Goal: Information Seeking & Learning: Learn about a topic

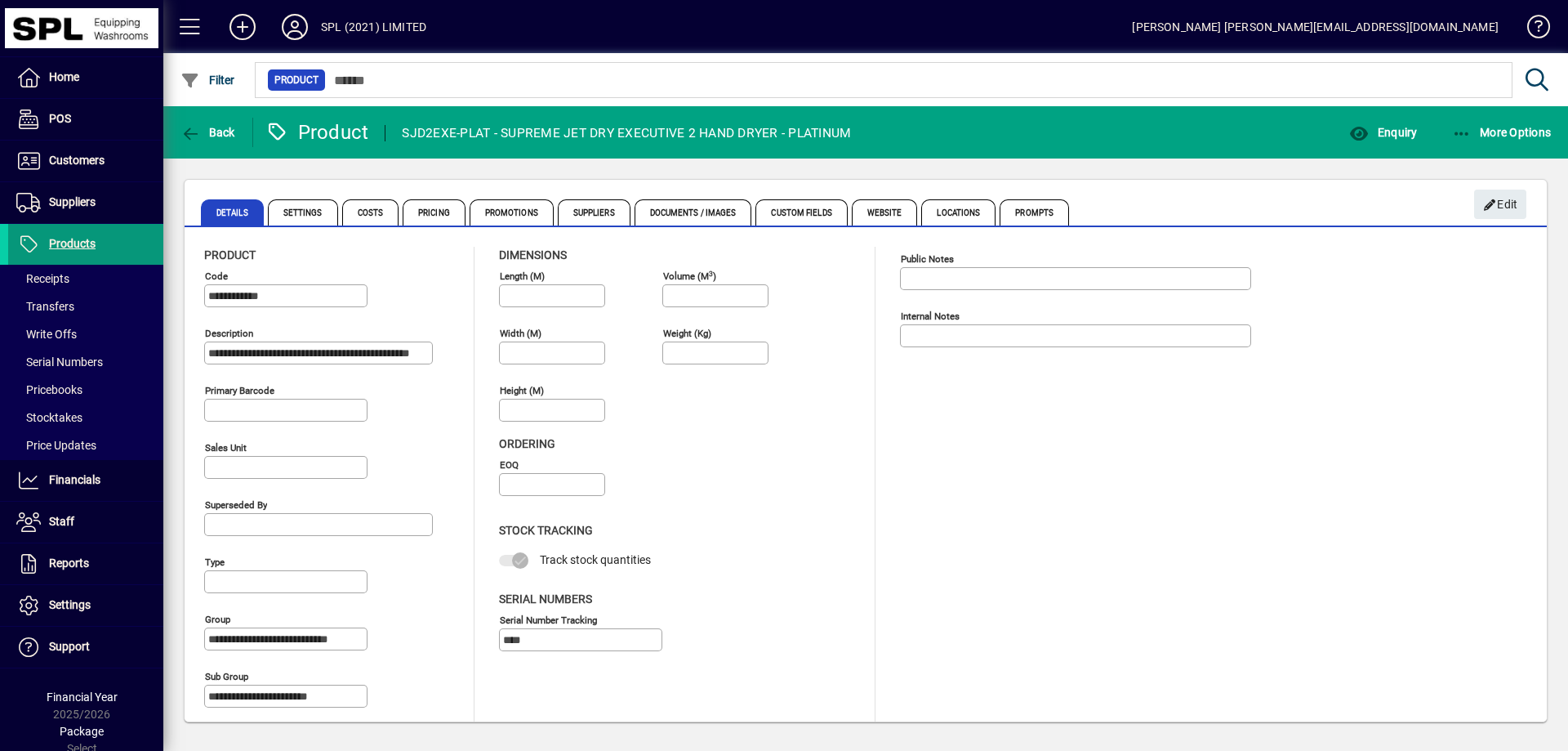
click at [85, 240] on span "Products" at bounding box center [72, 244] width 46 height 13
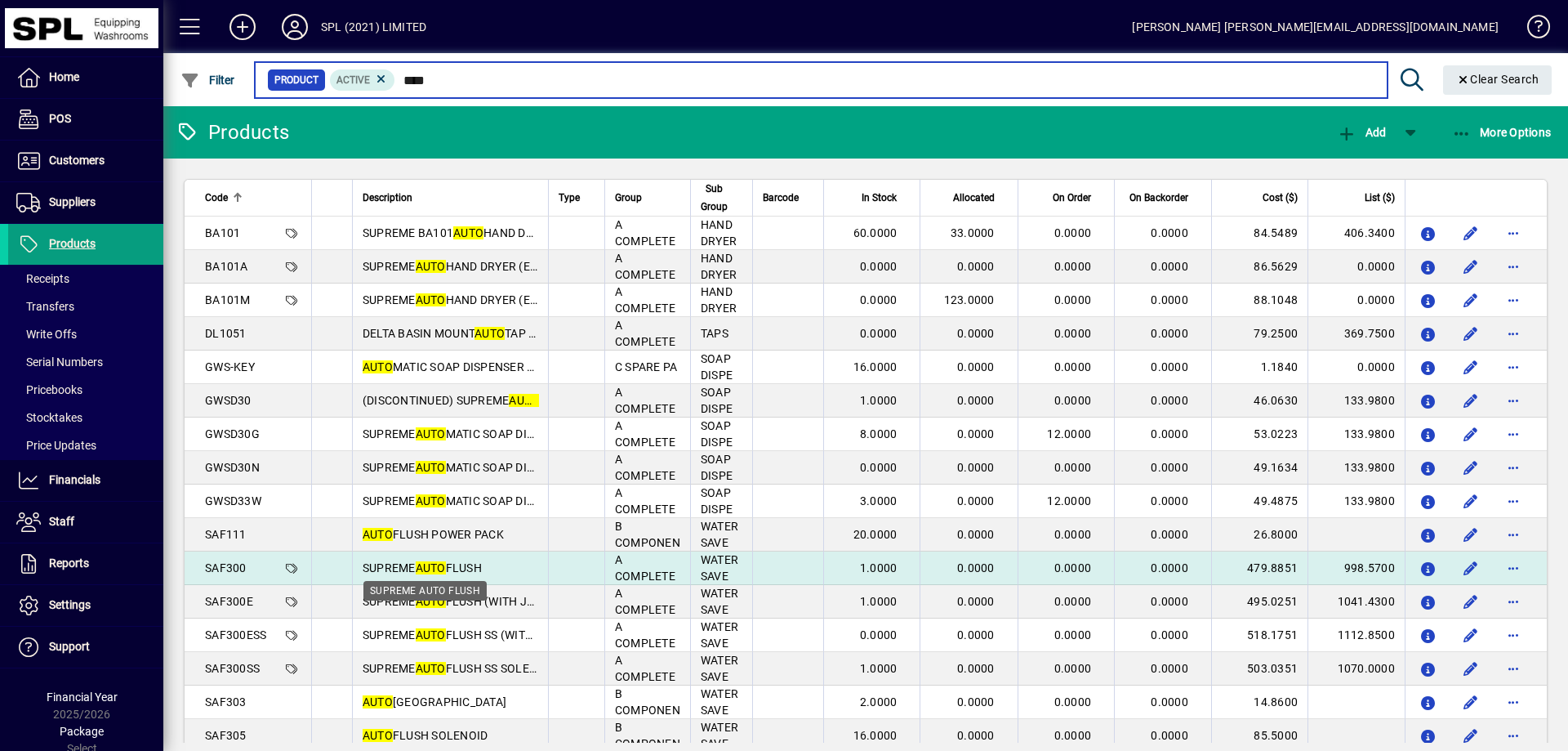
type input "****"
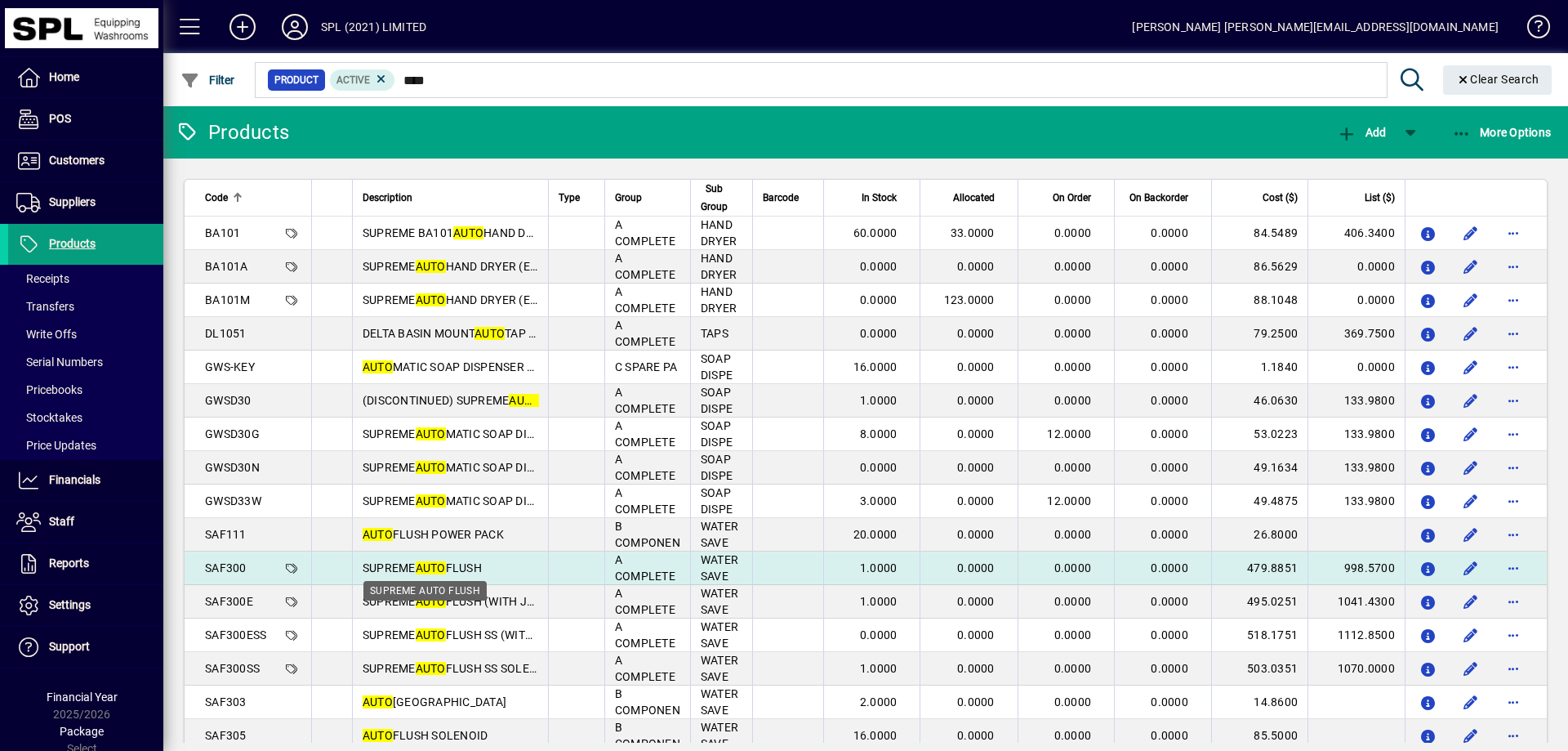
click at [455, 563] on span "SUPREME AUTO FLUSH" at bounding box center [422, 568] width 119 height 13
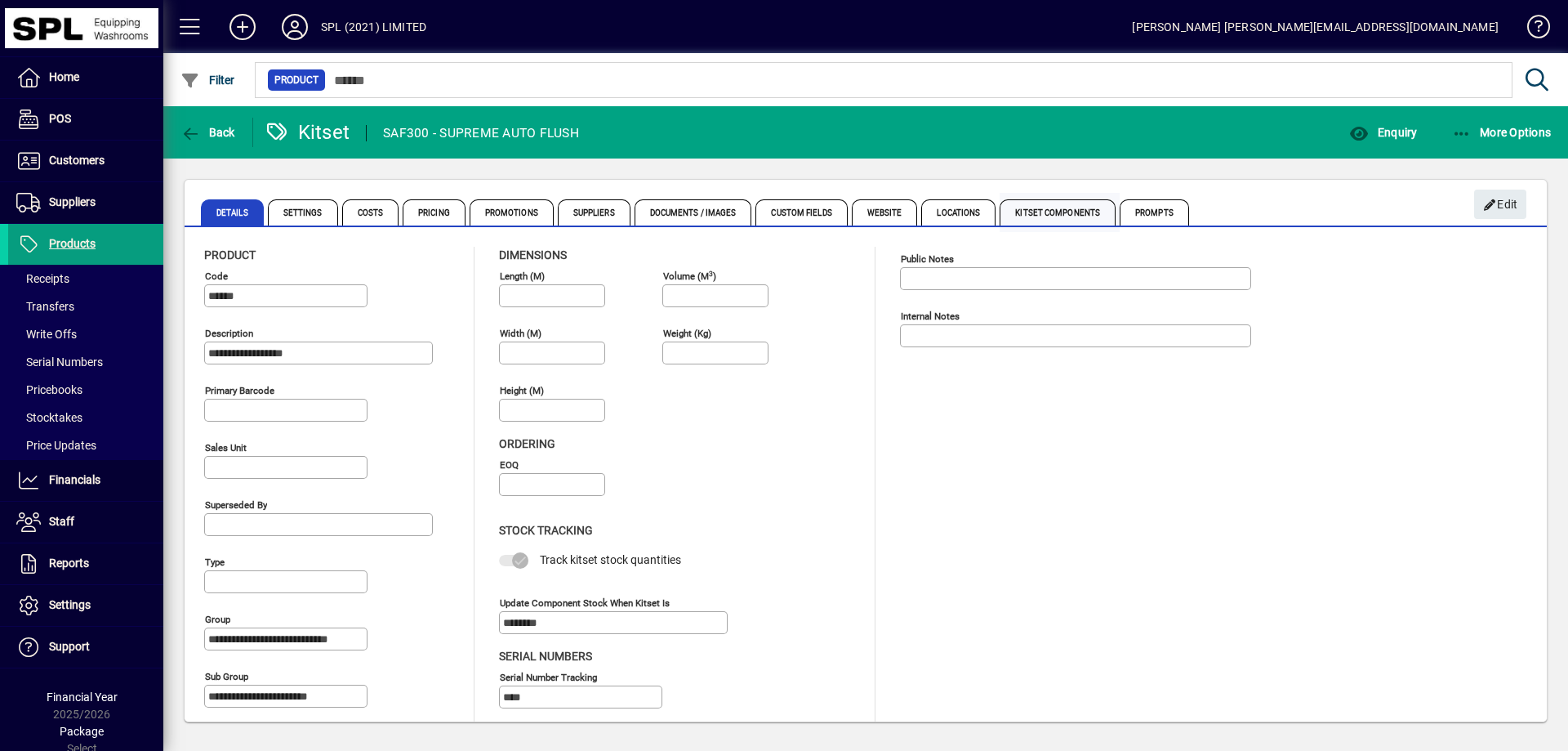
click at [1058, 211] on span "Kitset Components" at bounding box center [1058, 212] width 116 height 26
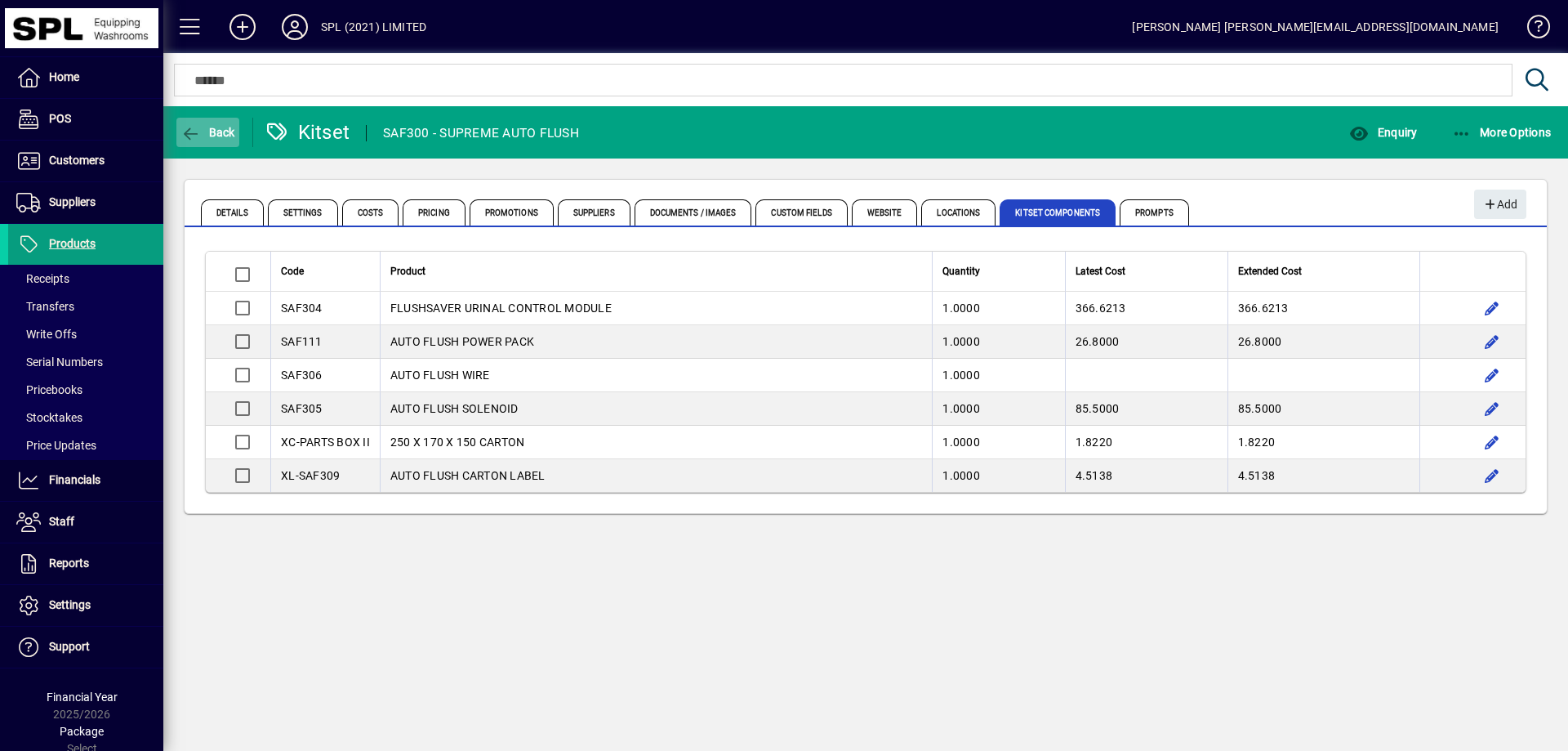
click at [207, 136] on span "Back" at bounding box center [208, 132] width 54 height 13
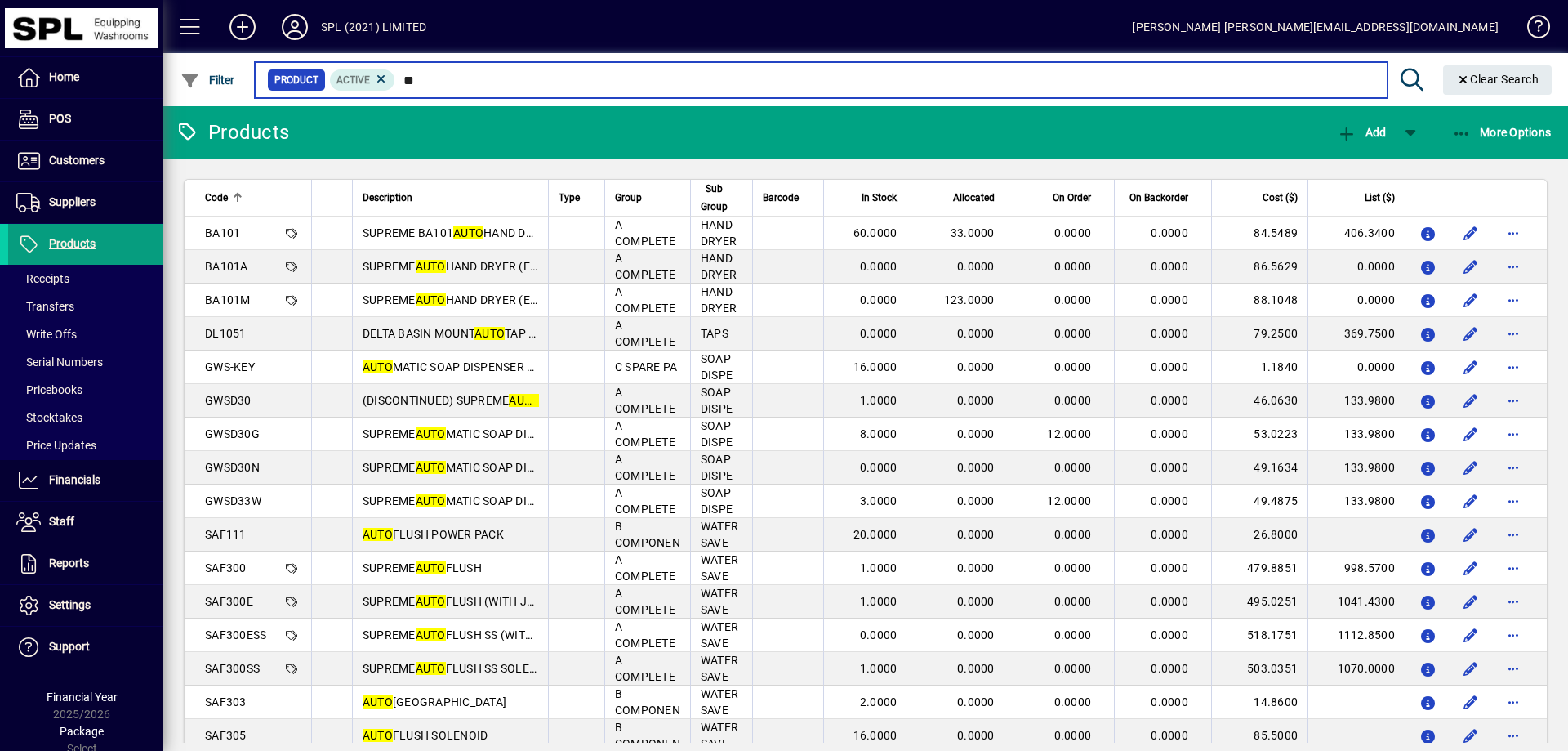
type input "*"
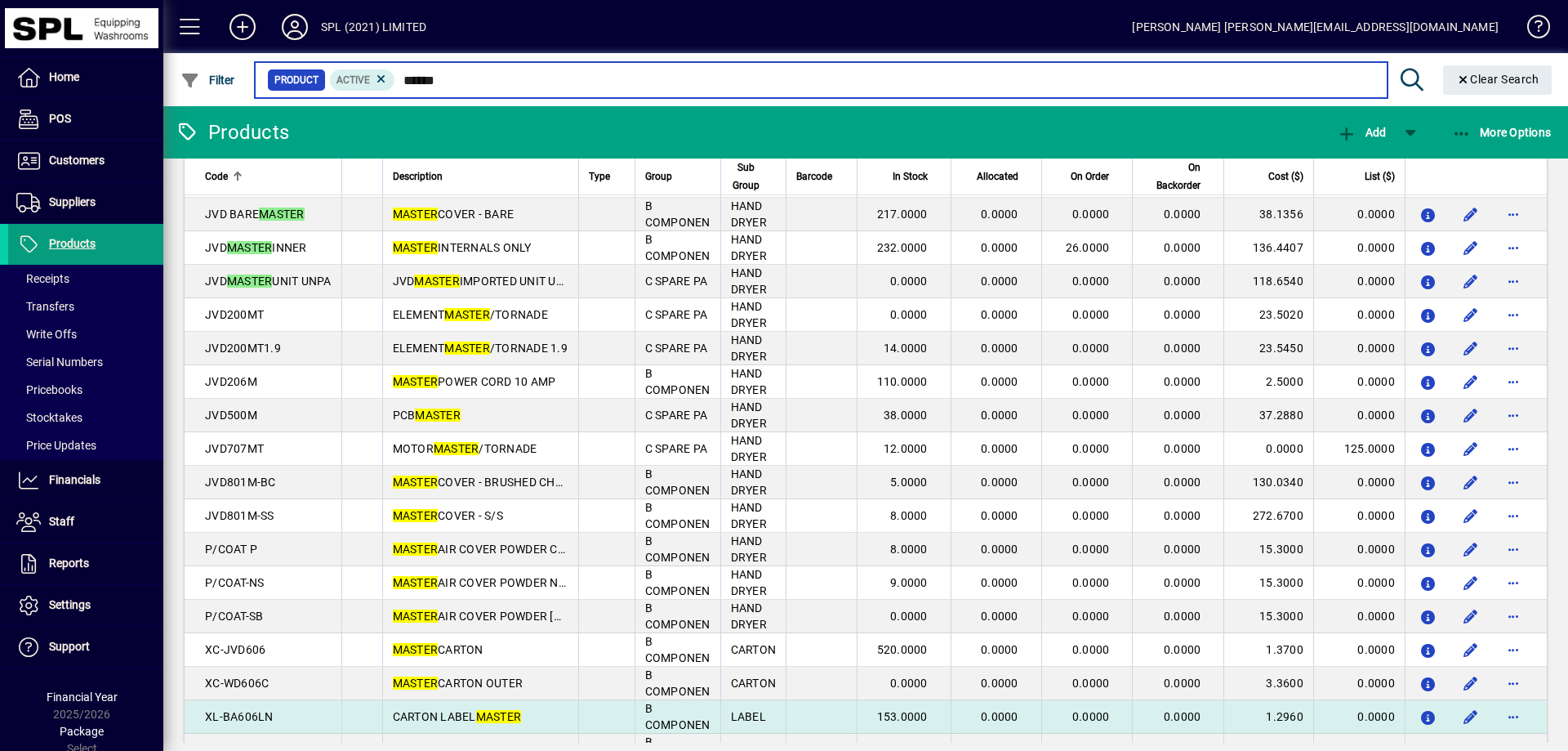
scroll to position [216, 0]
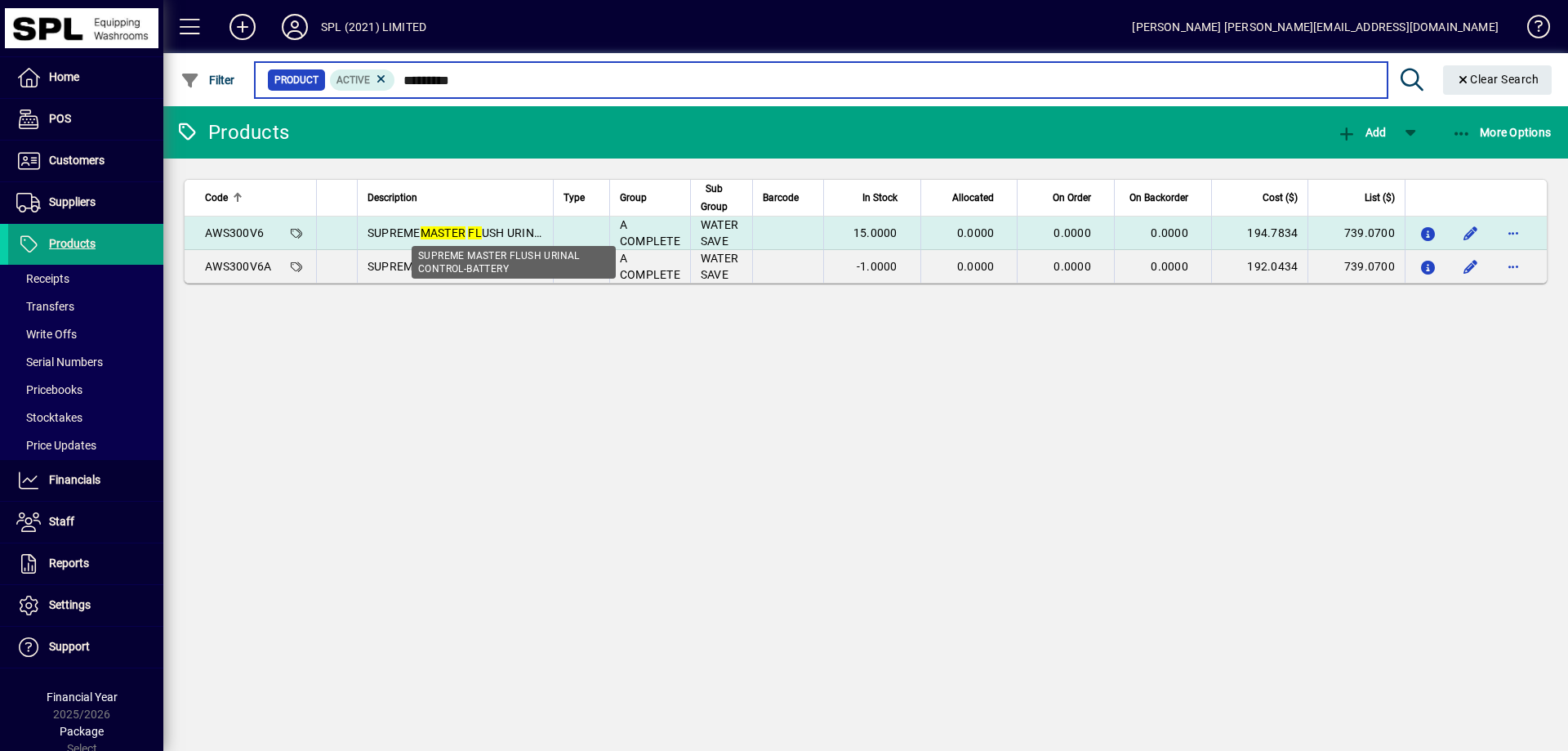
type input "*********"
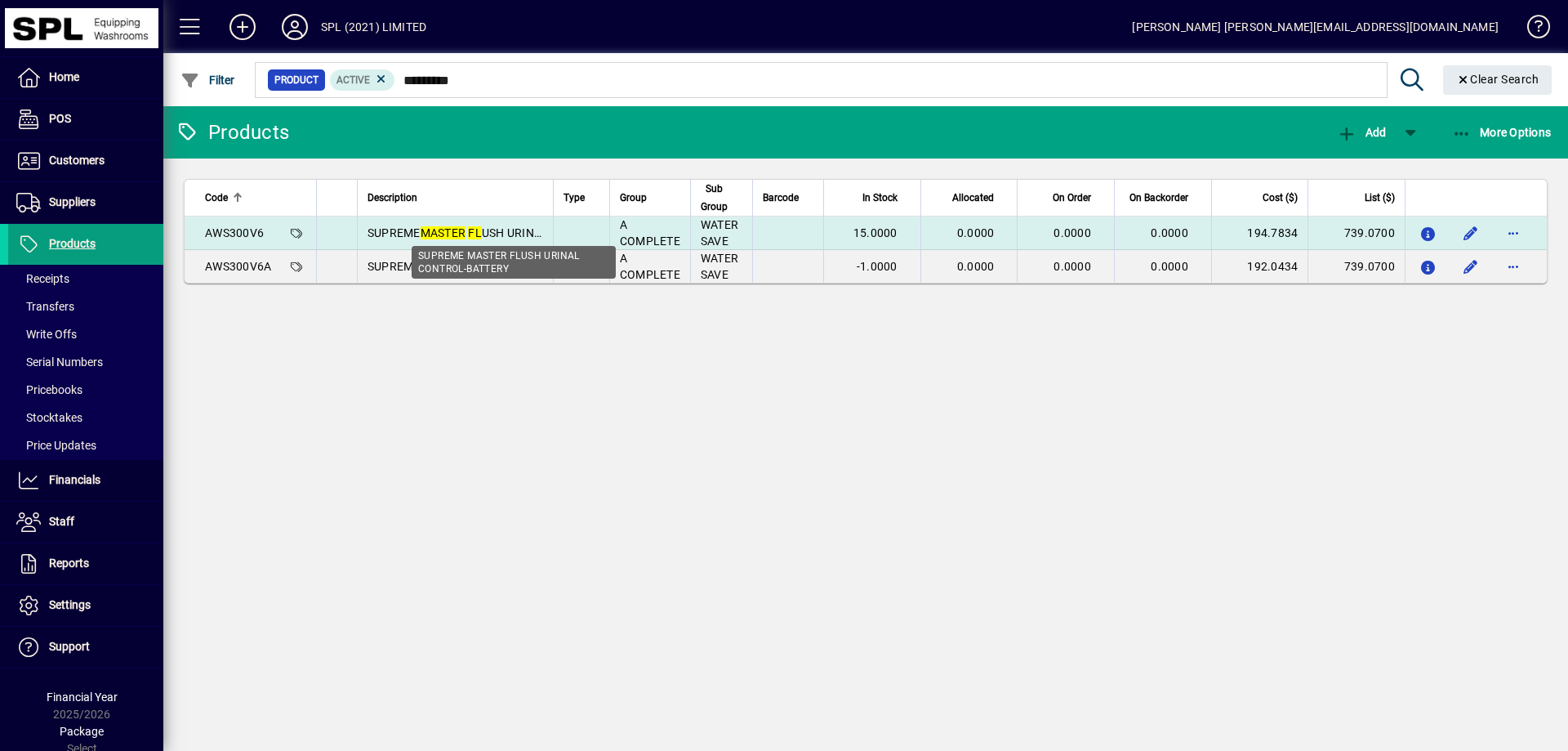
click at [475, 232] on em "FL" at bounding box center [475, 233] width 14 height 13
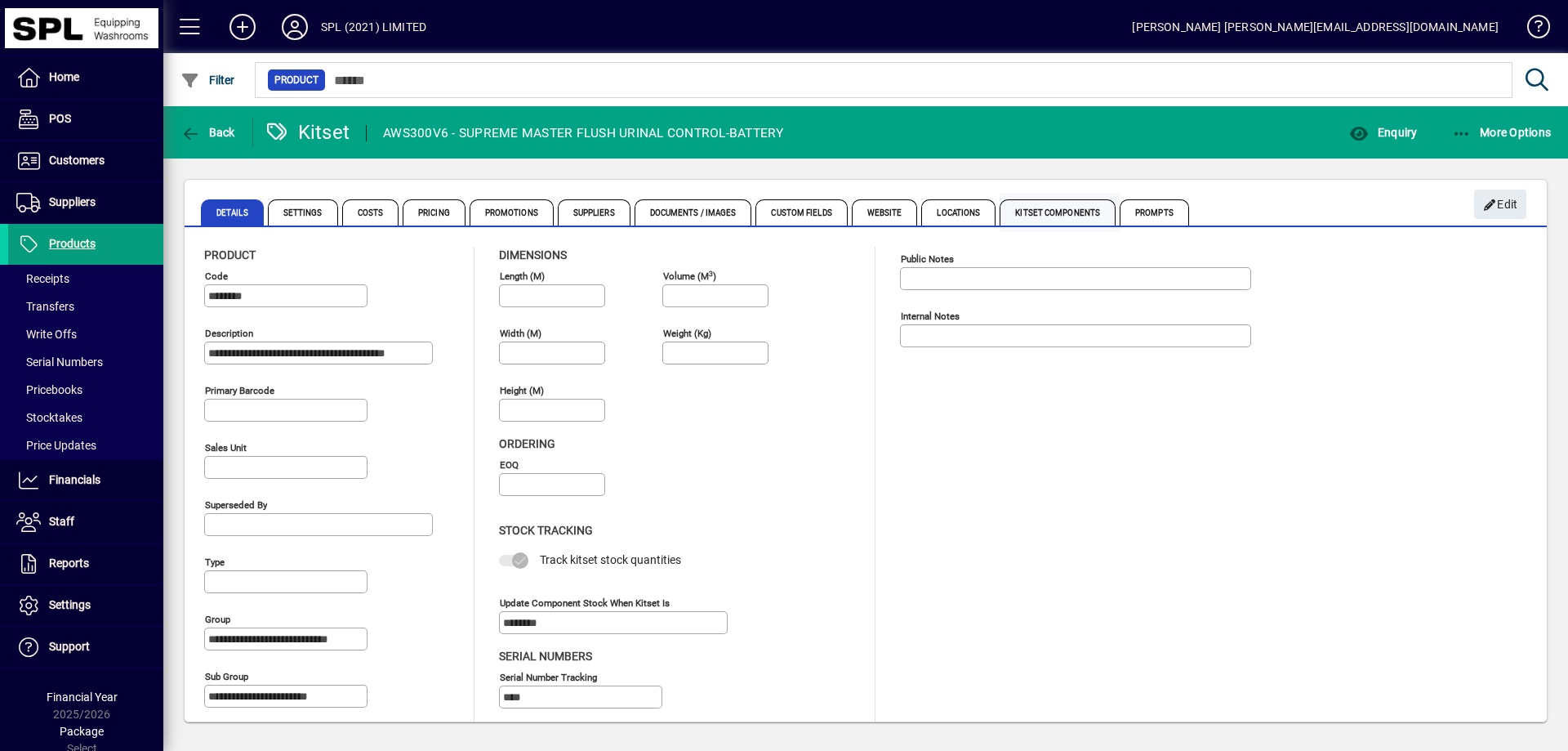
click at [1049, 207] on span "Kitset Components" at bounding box center [1058, 212] width 116 height 26
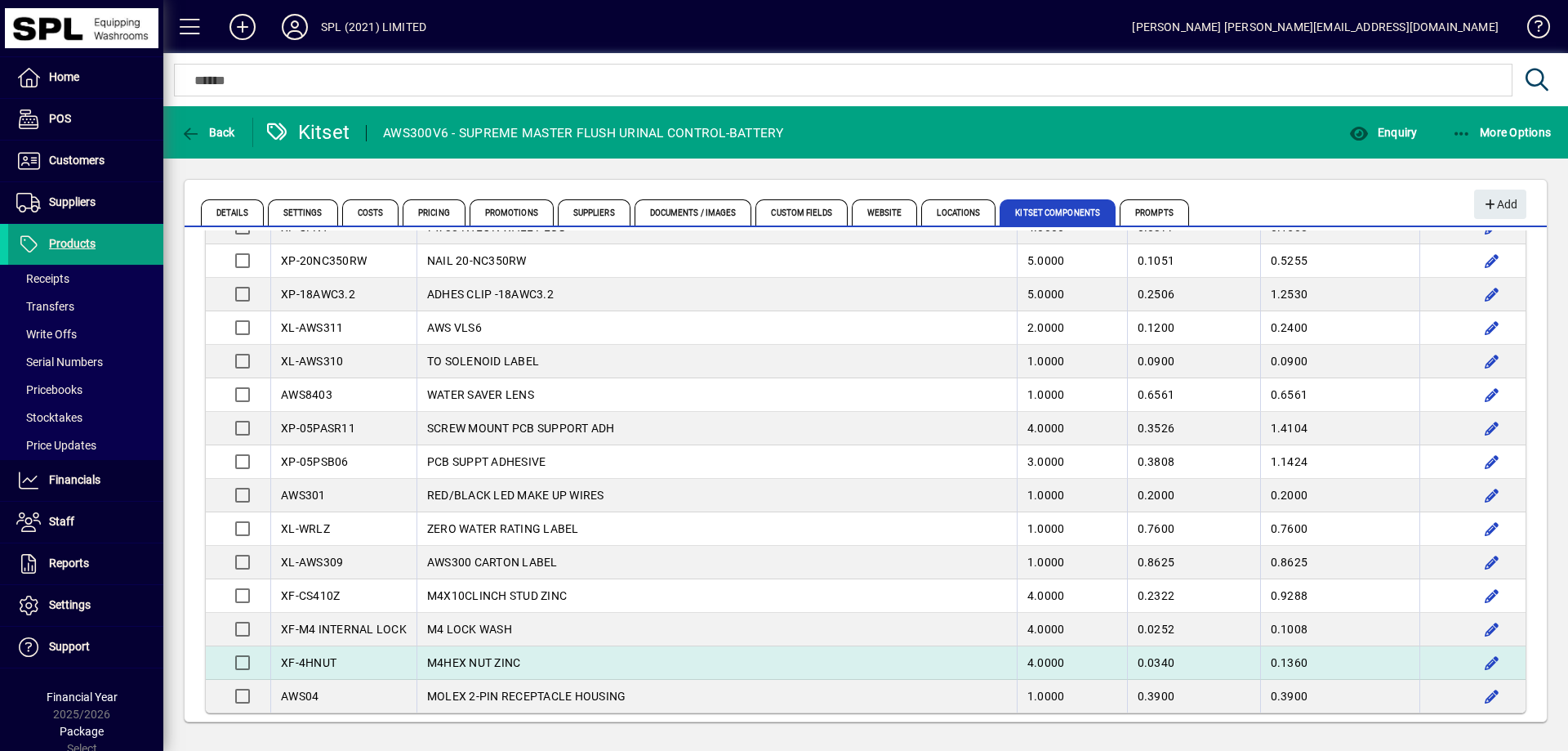
scroll to position [796, 0]
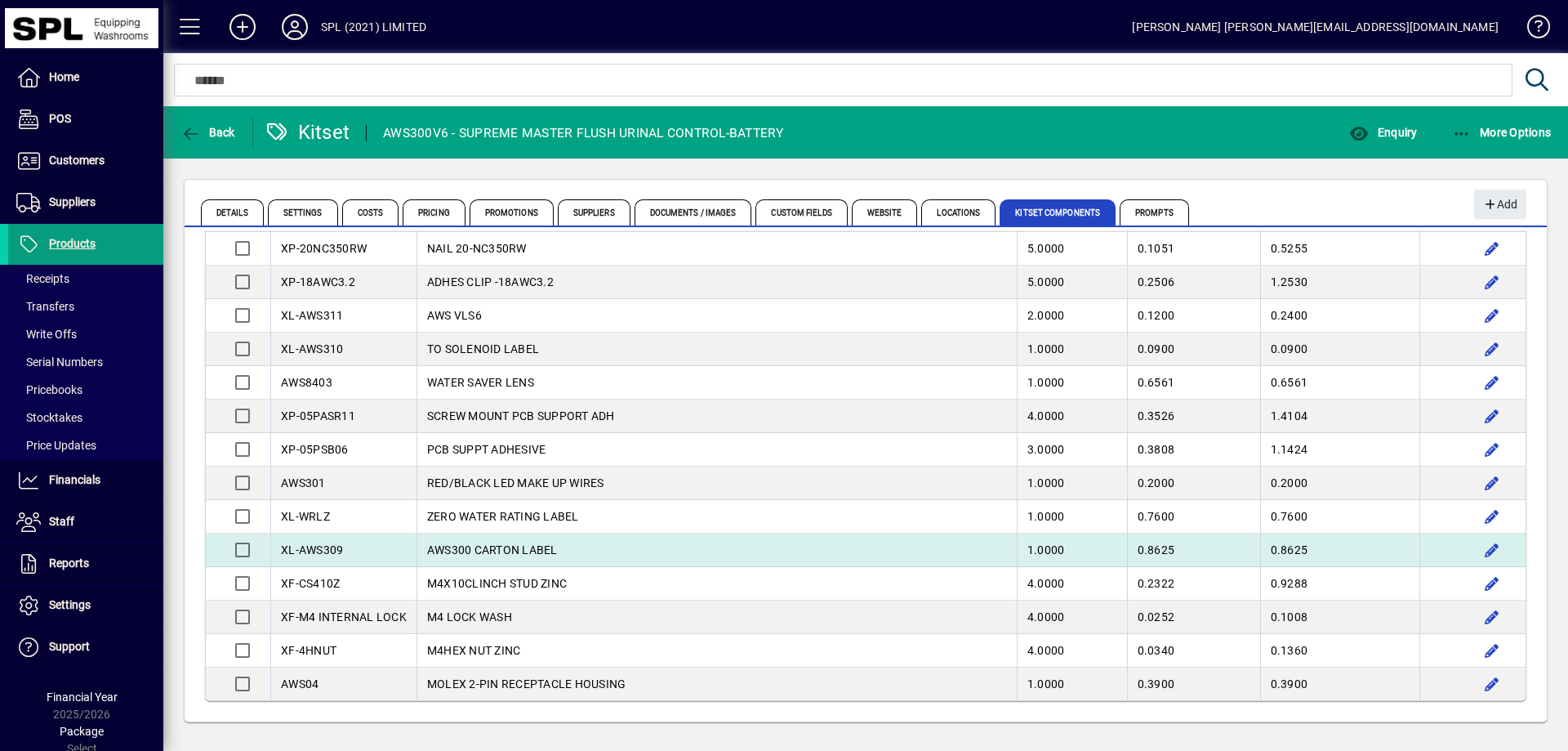
click at [535, 549] on td "AWS300 CARTON LABEL" at bounding box center [716, 550] width 600 height 34
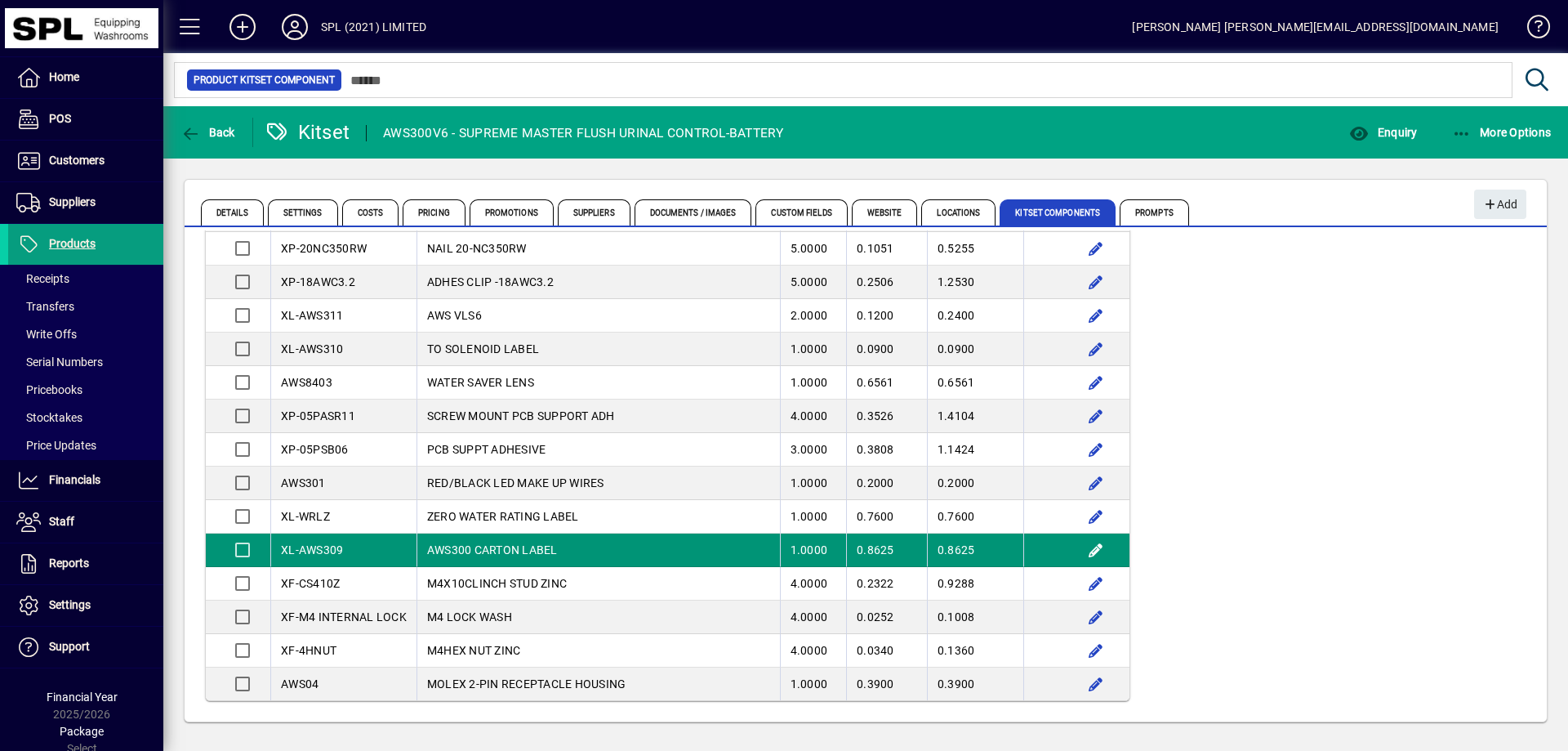
click at [523, 549] on td "AWS300 CARTON LABEL" at bounding box center [598, 550] width 363 height 34
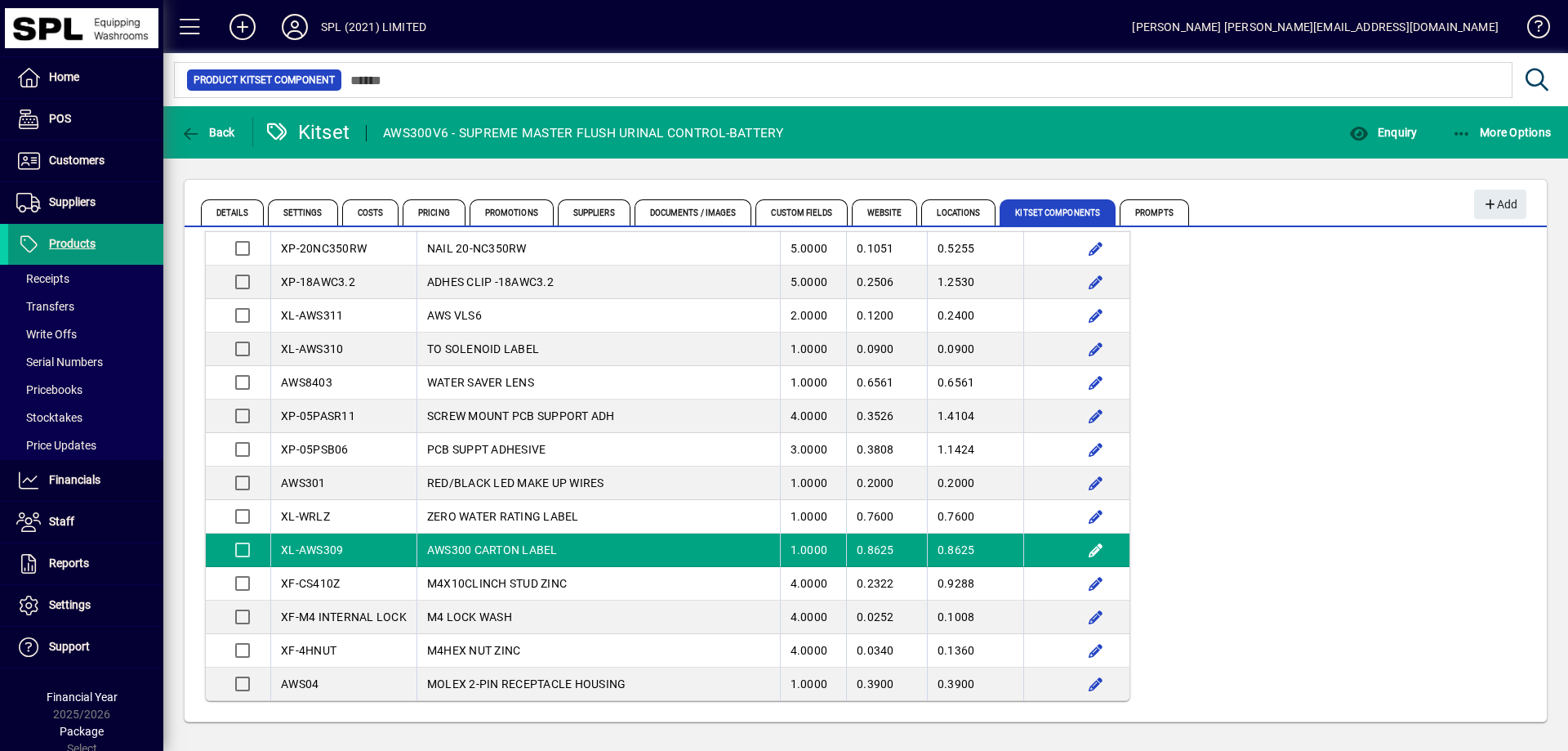
drag, startPoint x: 93, startPoint y: 257, endPoint x: 112, endPoint y: 230, distance: 33.0
click at [92, 256] on span at bounding box center [86, 244] width 155 height 39
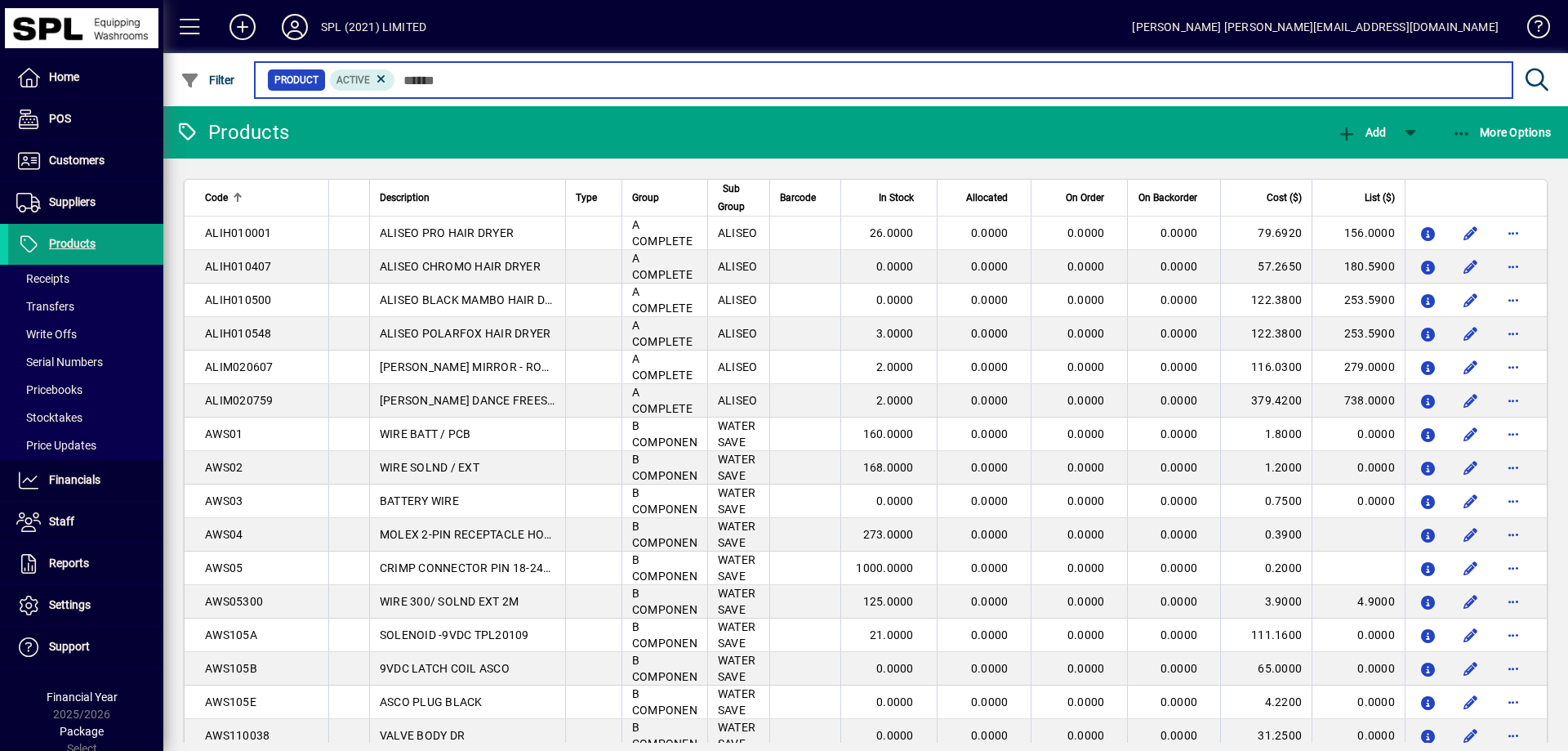
click at [516, 77] on input "text" at bounding box center [947, 80] width 1104 height 23
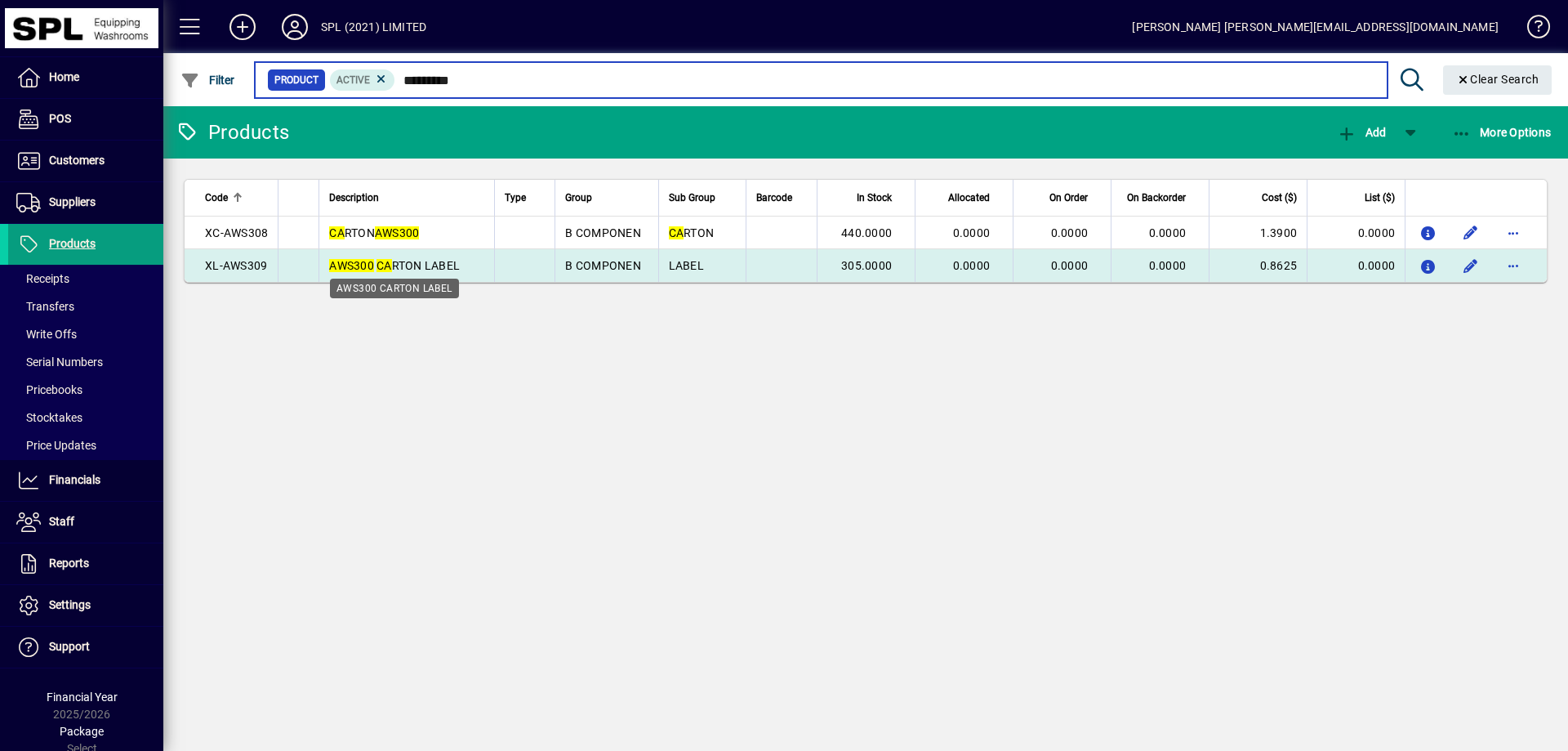
type input "*********"
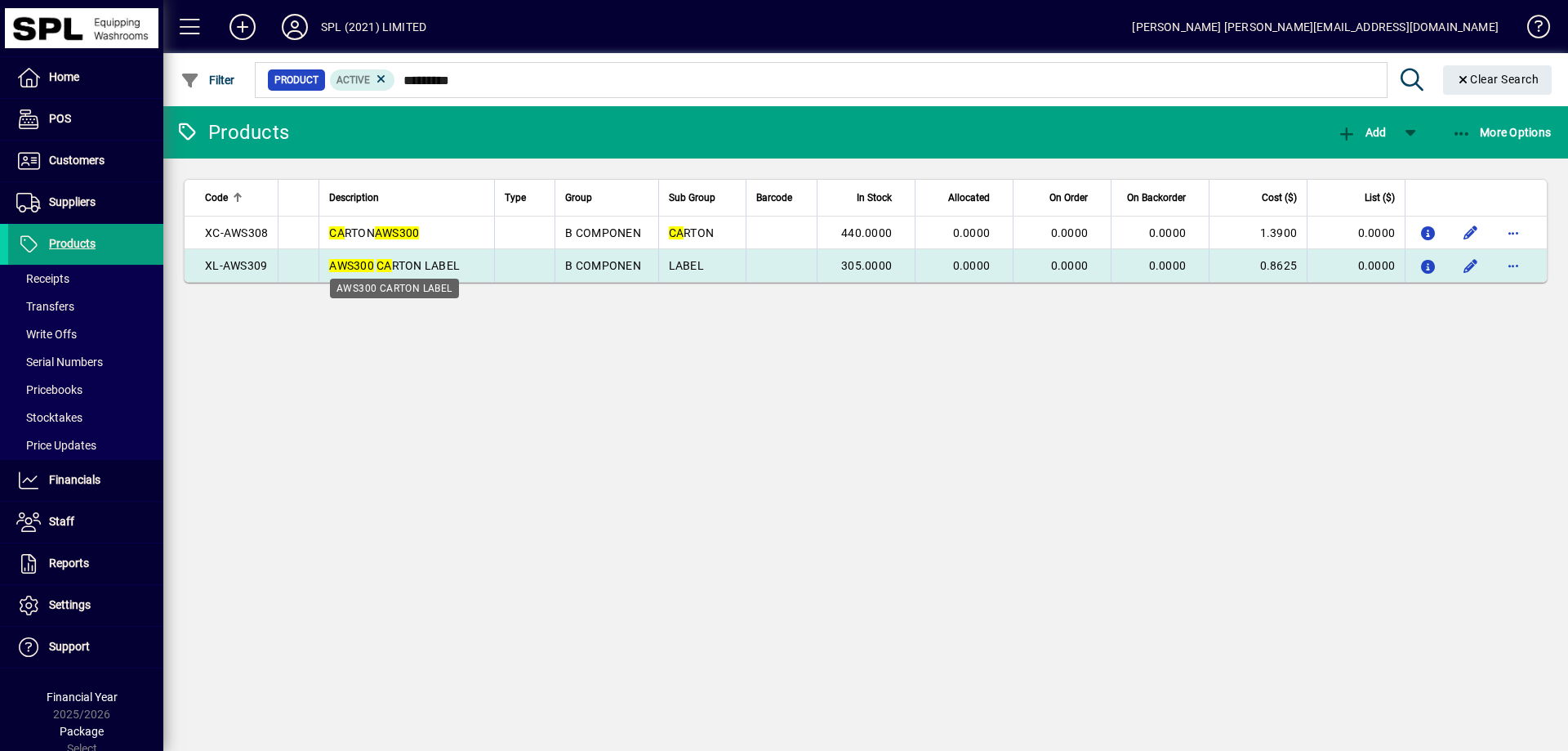
click at [448, 264] on span "AWS300 CA RTON LABEL" at bounding box center [395, 266] width 130 height 13
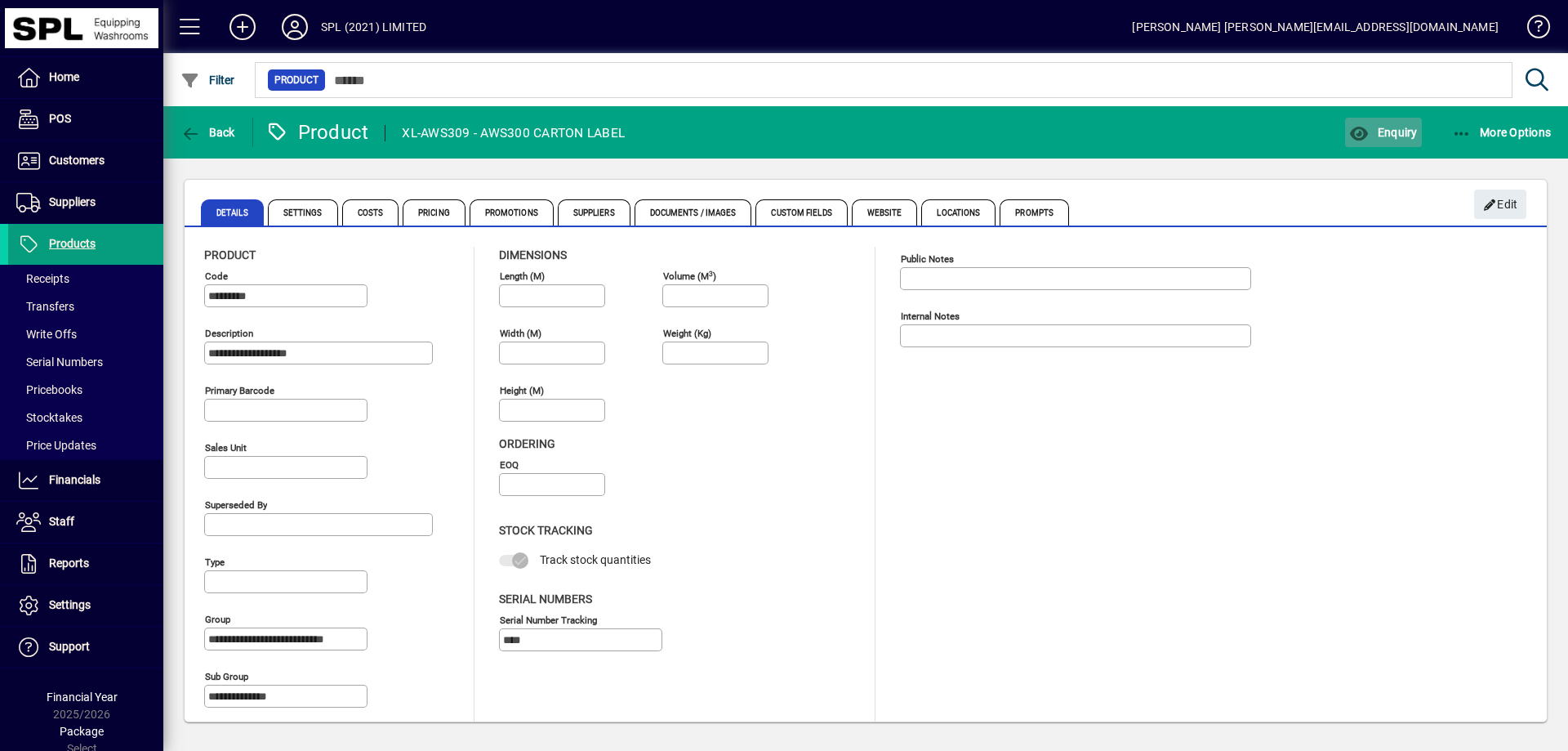
click at [1375, 142] on span "button" at bounding box center [1383, 131] width 76 height 39
